Goal: Navigation & Orientation: Find specific page/section

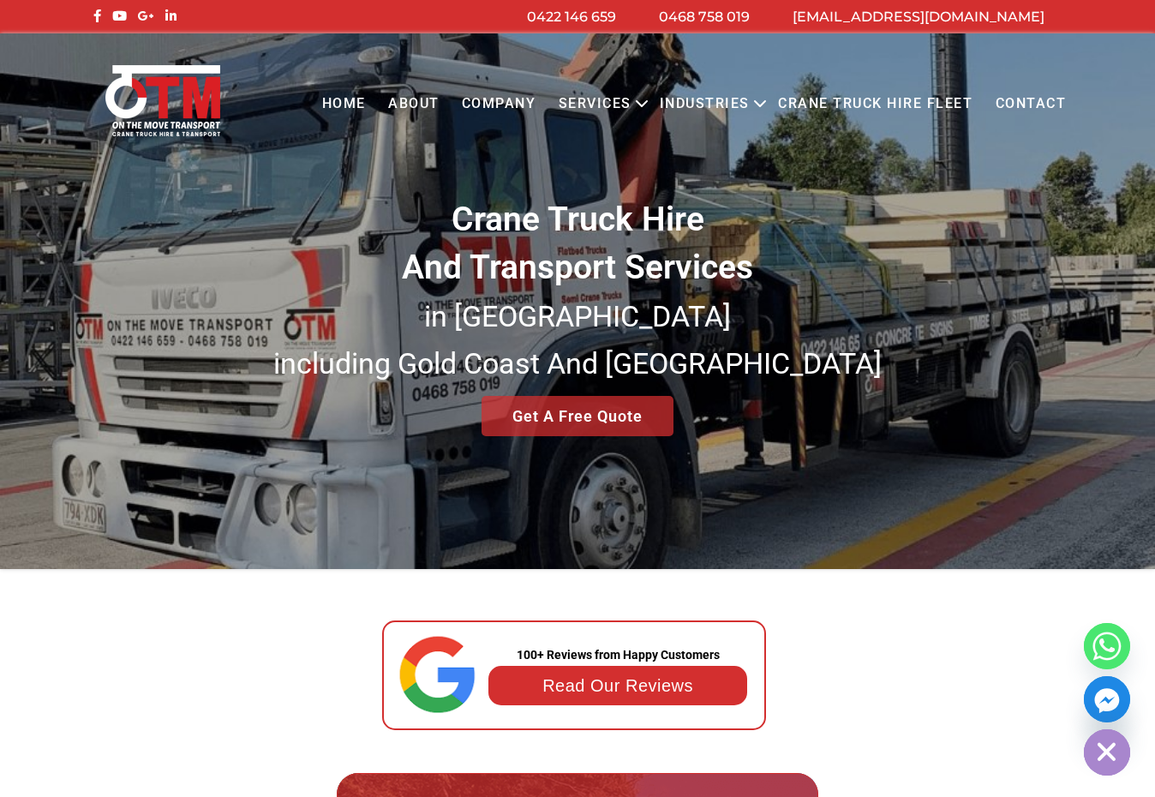
click at [882, 100] on link "Crane Truck Hire Fleet" at bounding box center [875, 104] width 217 height 47
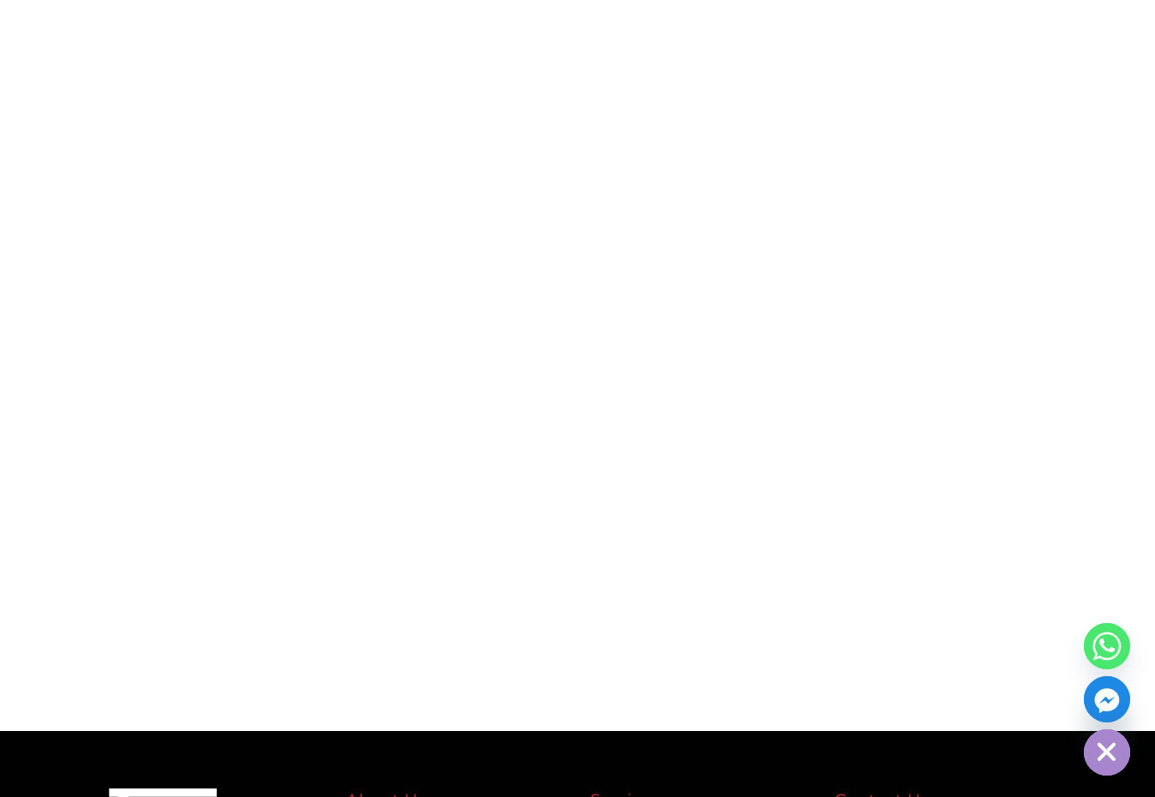
scroll to position [7837, 0]
